Goal: Find specific fact: Find specific fact

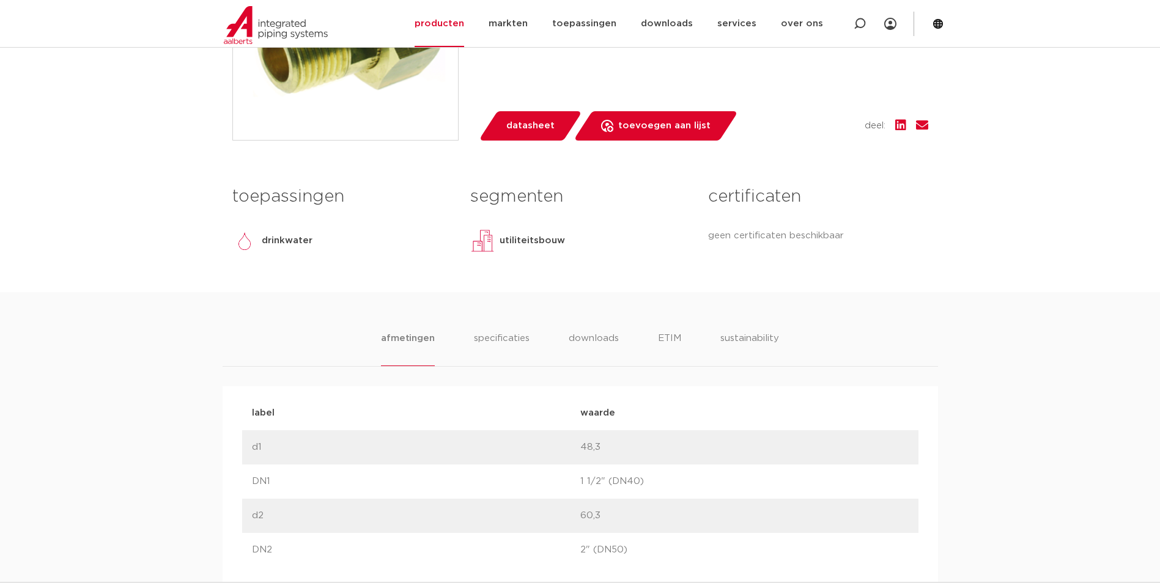
scroll to position [428, 0]
click at [494, 336] on li "specificaties" at bounding box center [501, 347] width 59 height 35
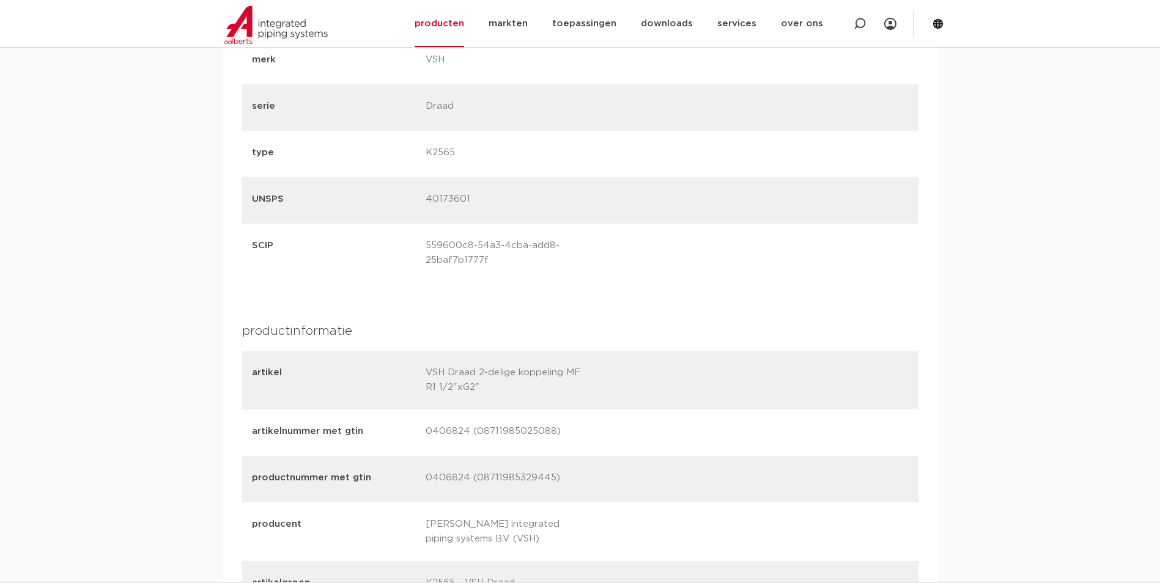
scroll to position [1223, 0]
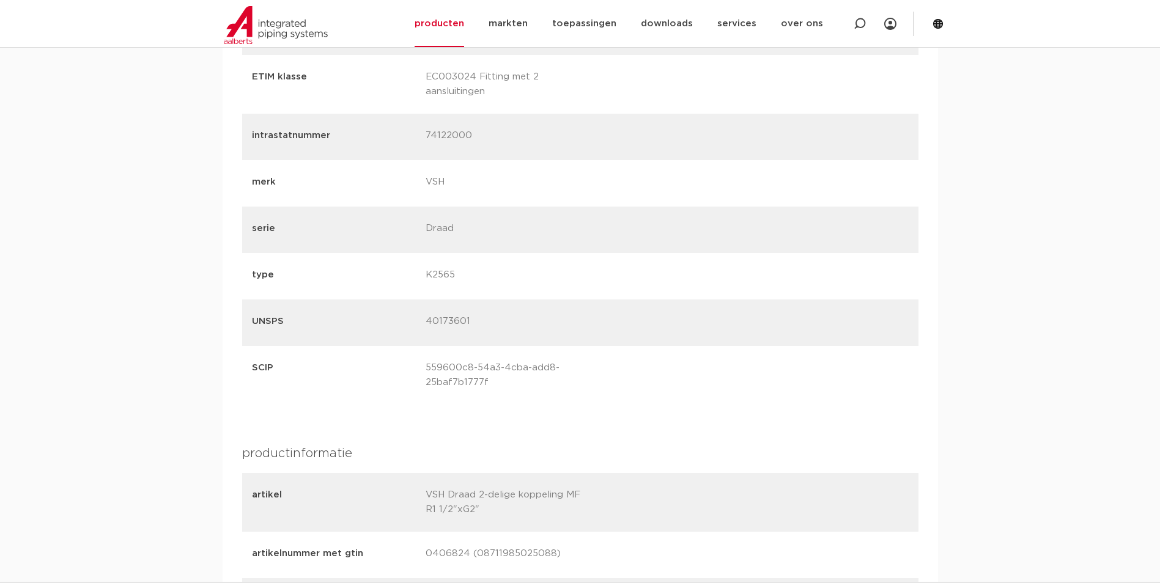
click at [457, 135] on p "74122000" at bounding box center [508, 136] width 165 height 17
copy p "74122000"
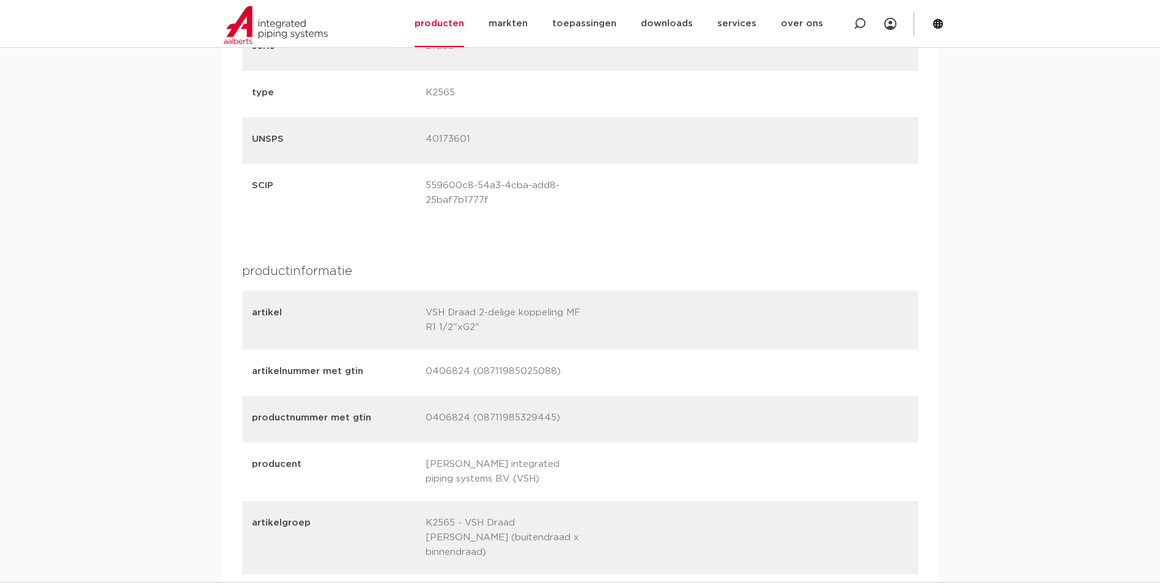
scroll to position [1407, 0]
click at [482, 369] on p "0406824 (08711985025088)" at bounding box center [508, 371] width 165 height 17
click at [485, 370] on p "0406824 (08711985025088)" at bounding box center [508, 371] width 165 height 17
copy p "08711985025088"
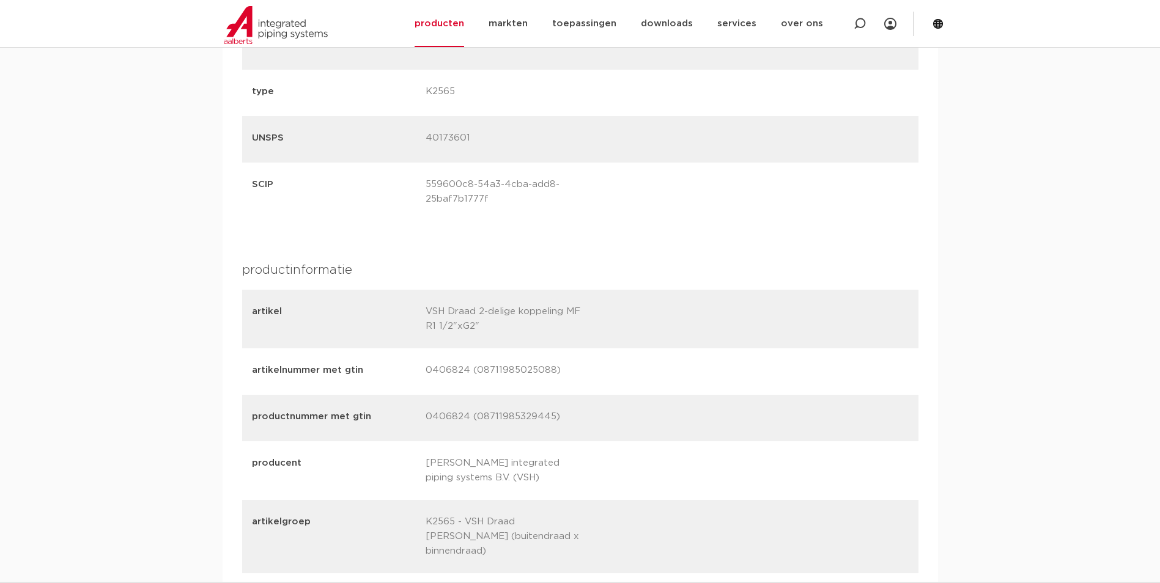
click at [450, 371] on p "0406824 (08711985025088)" at bounding box center [508, 371] width 165 height 17
copy p "0406824"
